Goal: Transaction & Acquisition: Subscribe to service/newsletter

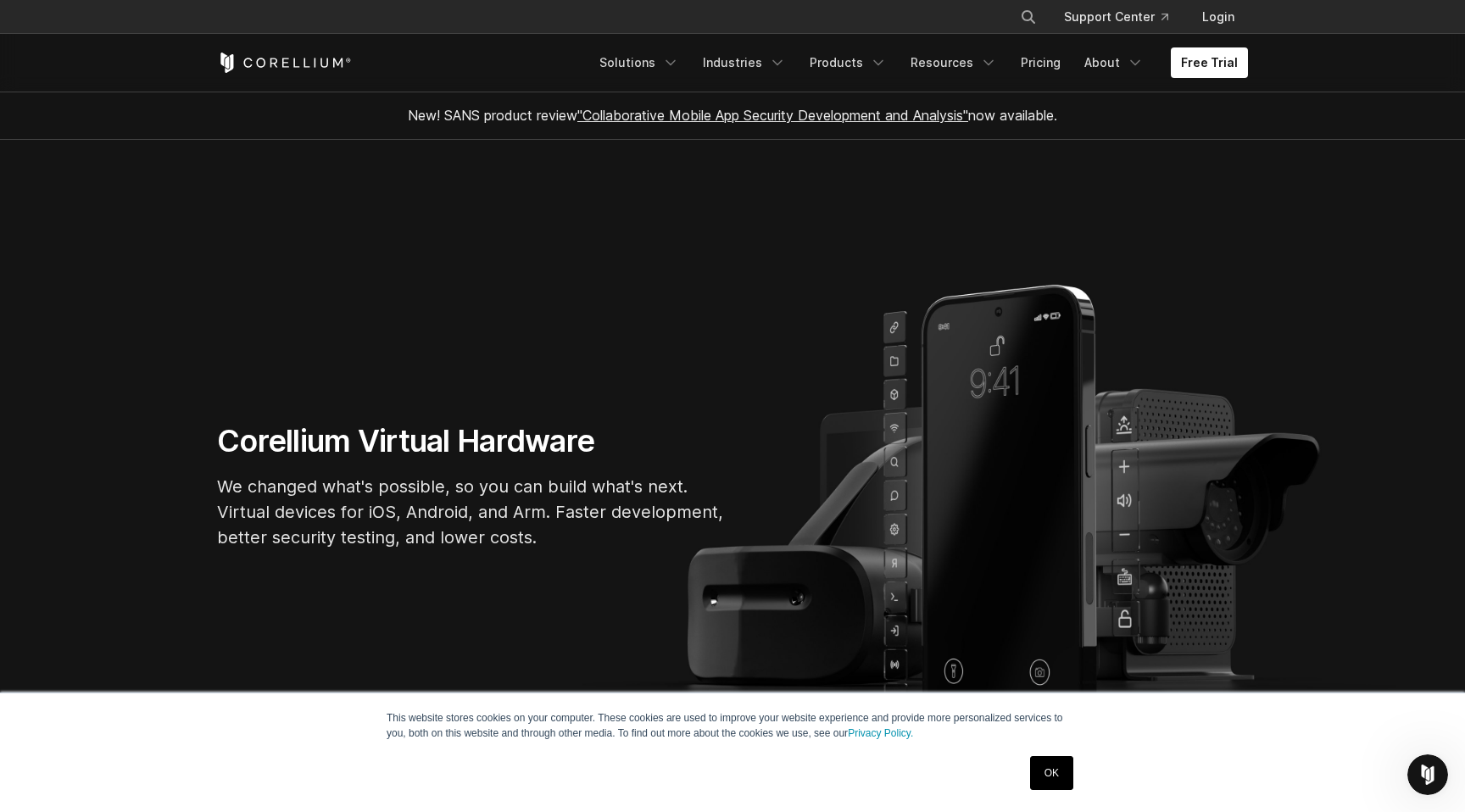
click at [855, 480] on div "Corellium Virtual Hardware We changed what's possible, so you can build what's …" at bounding box center [733, 493] width 1065 height 141
click at [1093, 497] on div "Corellium Virtual Hardware We changed what's possible, so you can build what's …" at bounding box center [733, 493] width 1065 height 141
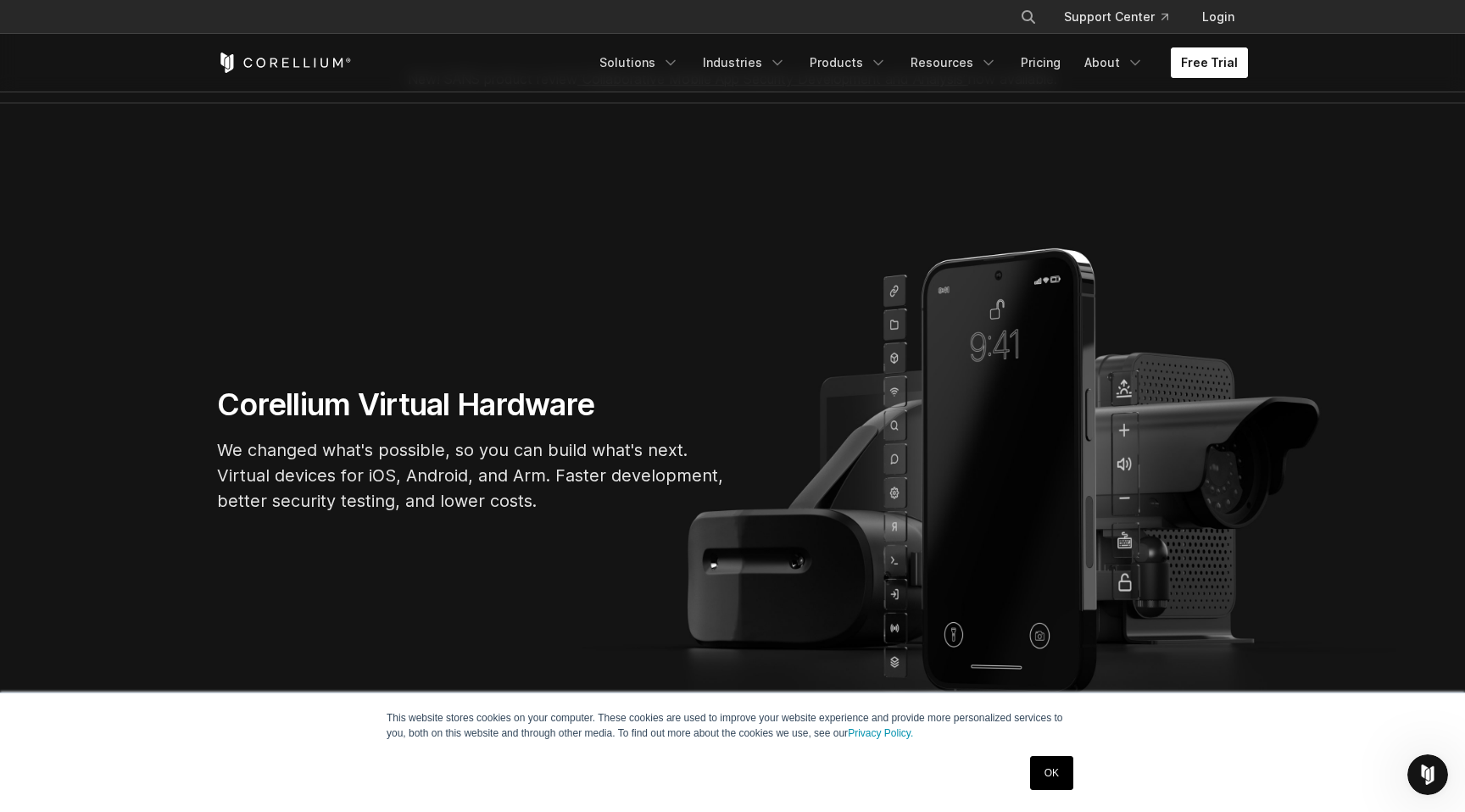
click at [1226, 68] on link "Free Trial" at bounding box center [1210, 62] width 78 height 30
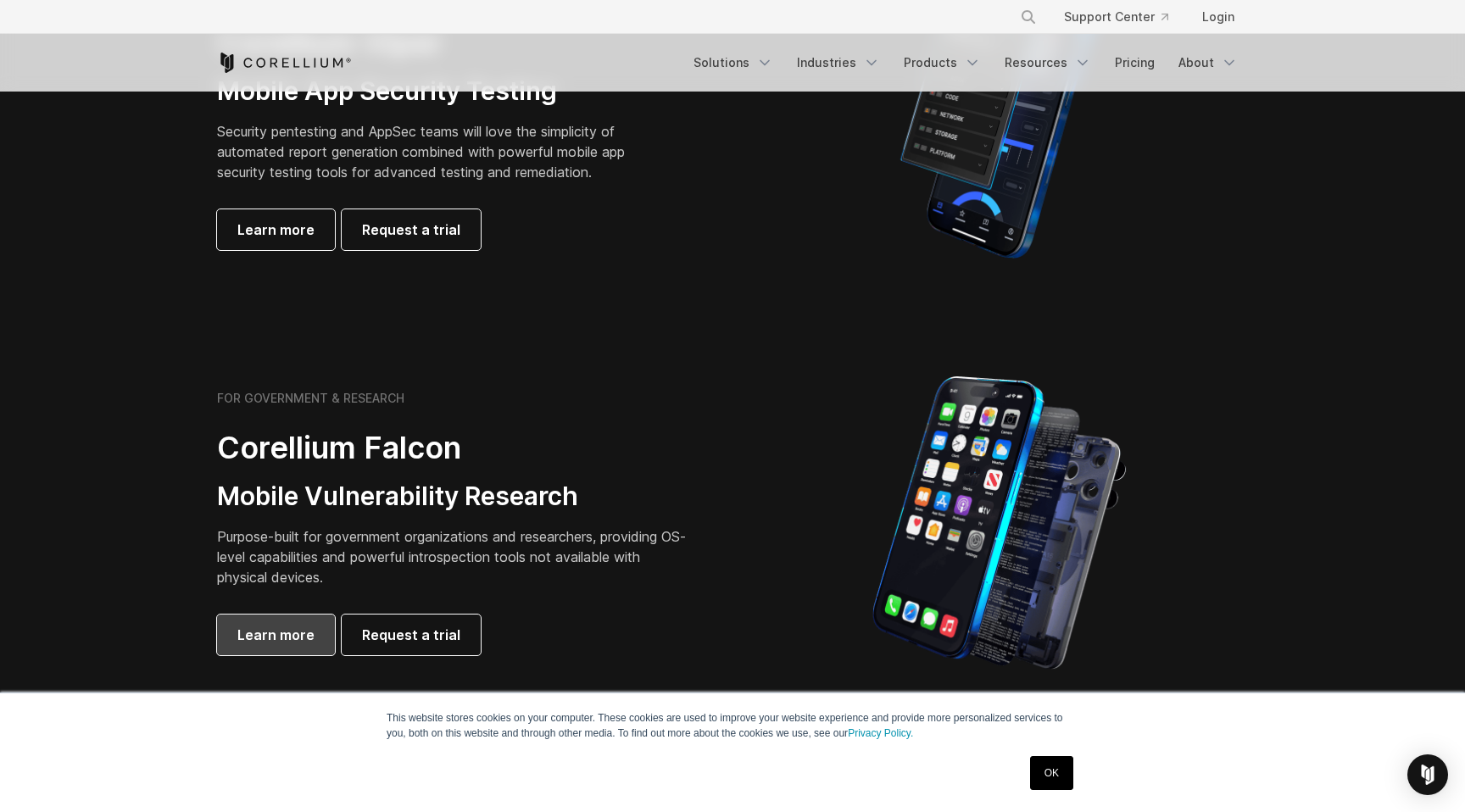
scroll to position [325, 0]
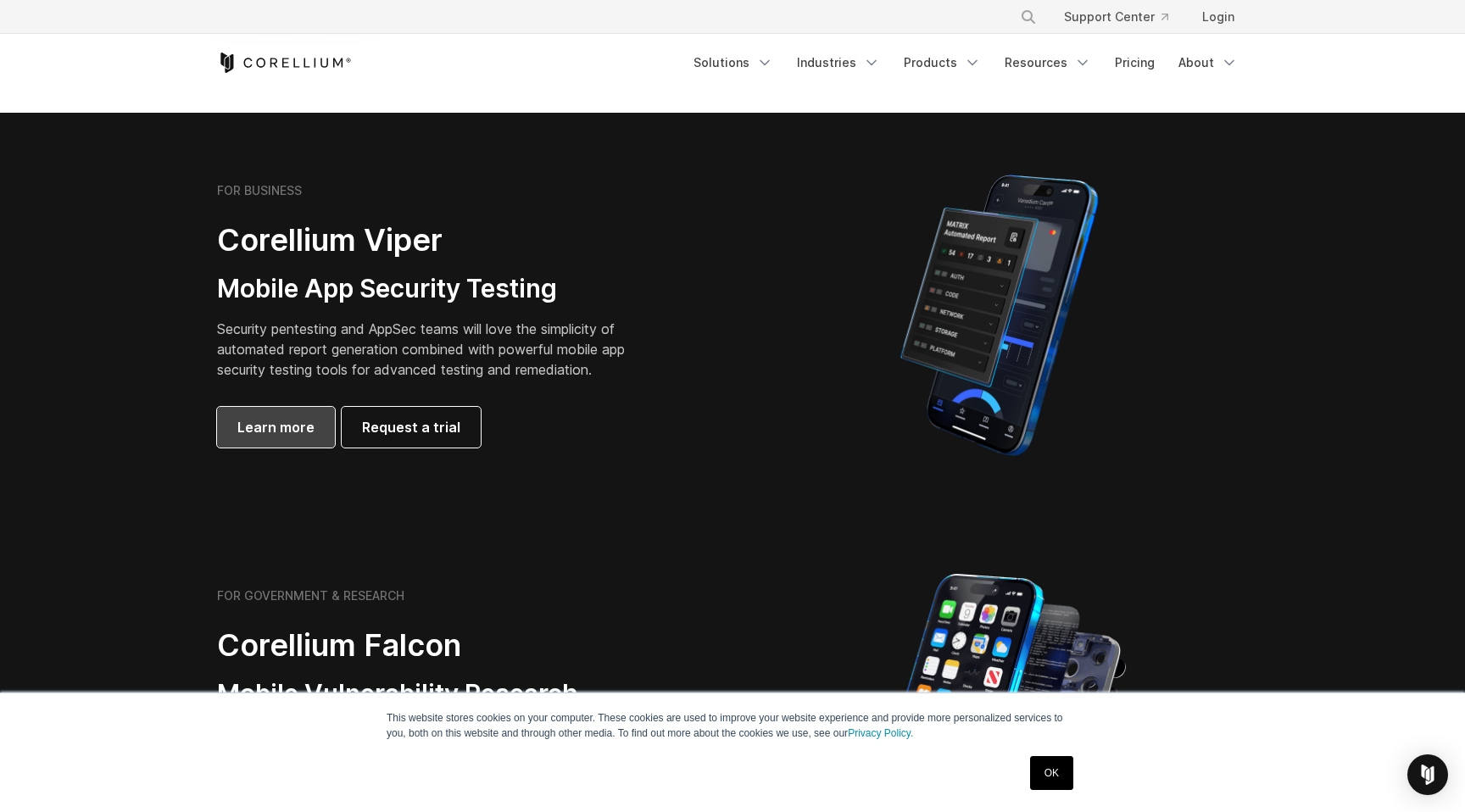
click at [268, 430] on span "Learn more" at bounding box center [275, 427] width 78 height 20
